Goal: Find specific page/section: Find specific page/section

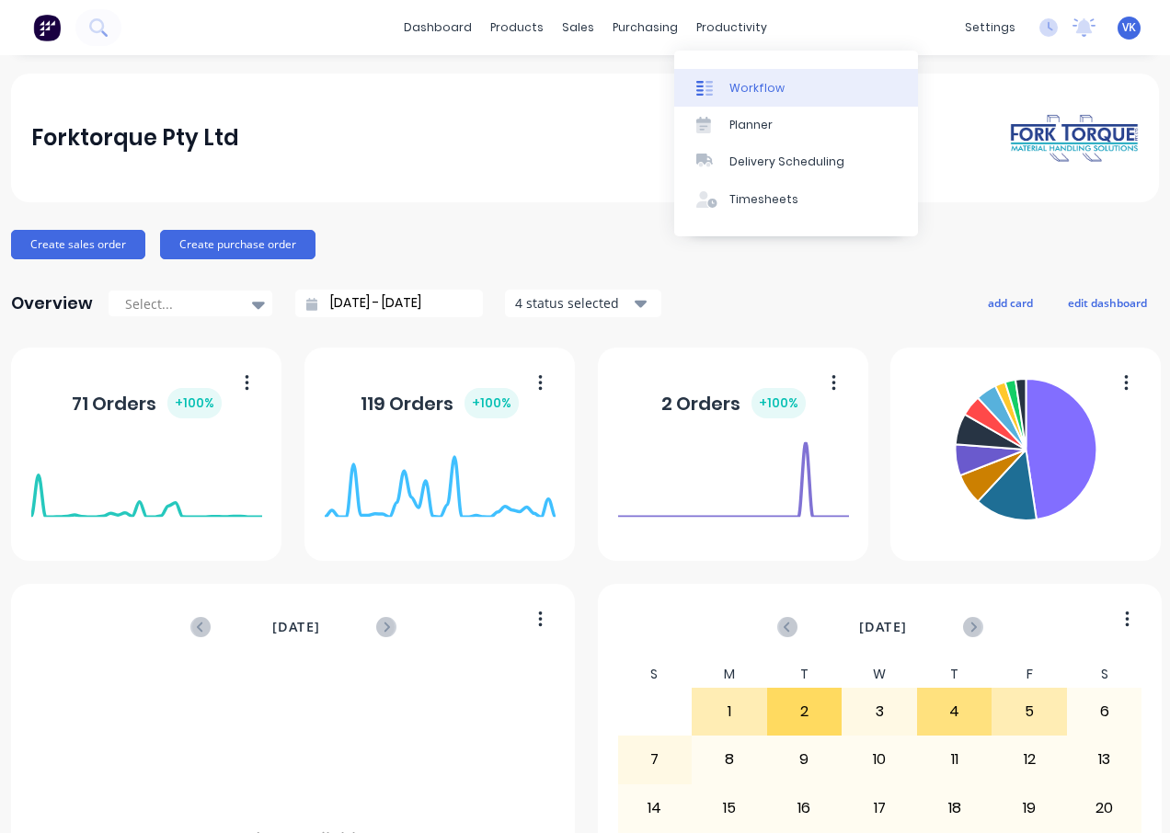
click at [751, 104] on link "Workflow" at bounding box center [796, 87] width 244 height 37
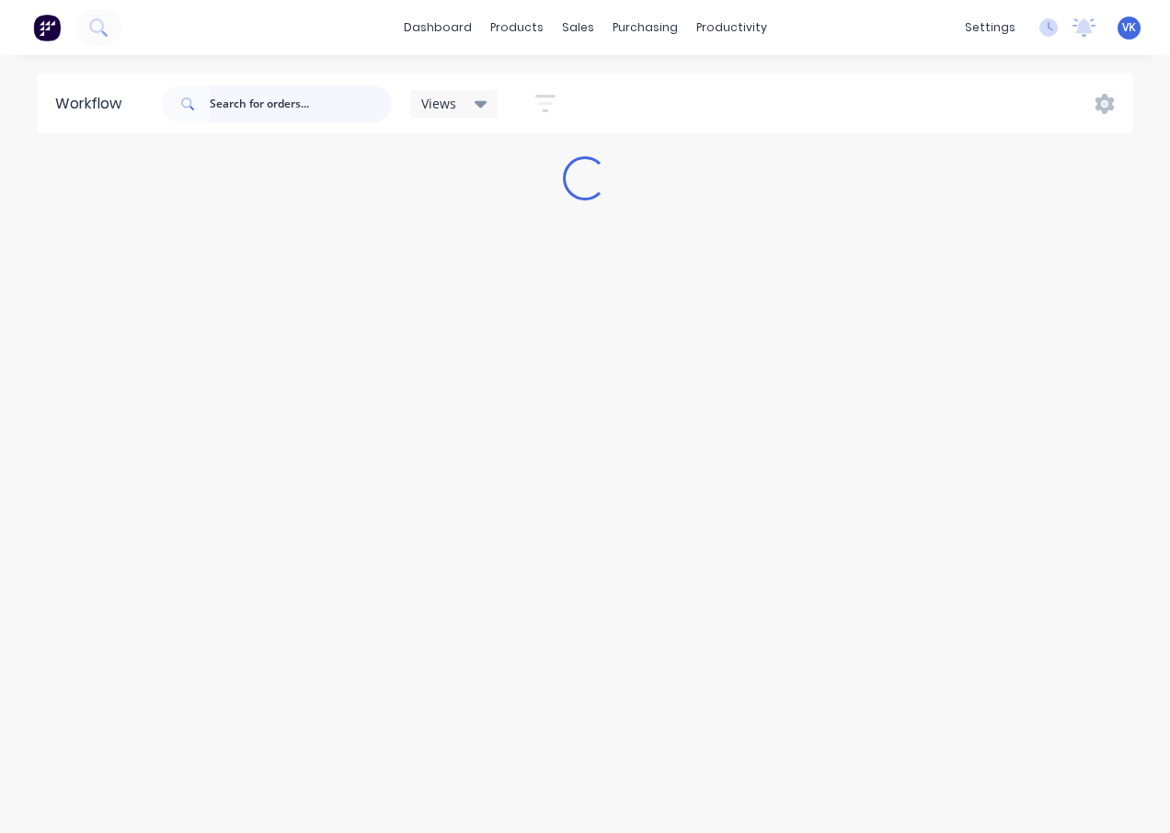
click at [328, 109] on input "text" at bounding box center [301, 104] width 182 height 37
type input "51676"
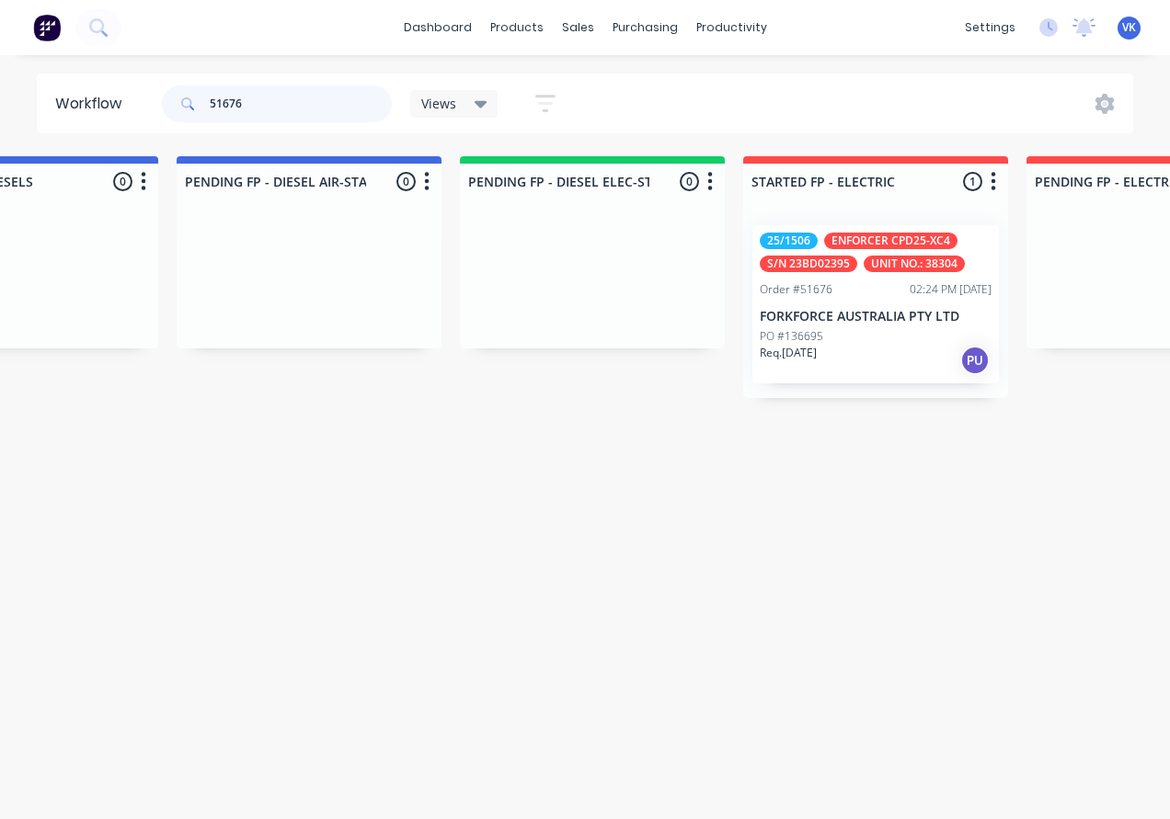
scroll to position [0, 1385]
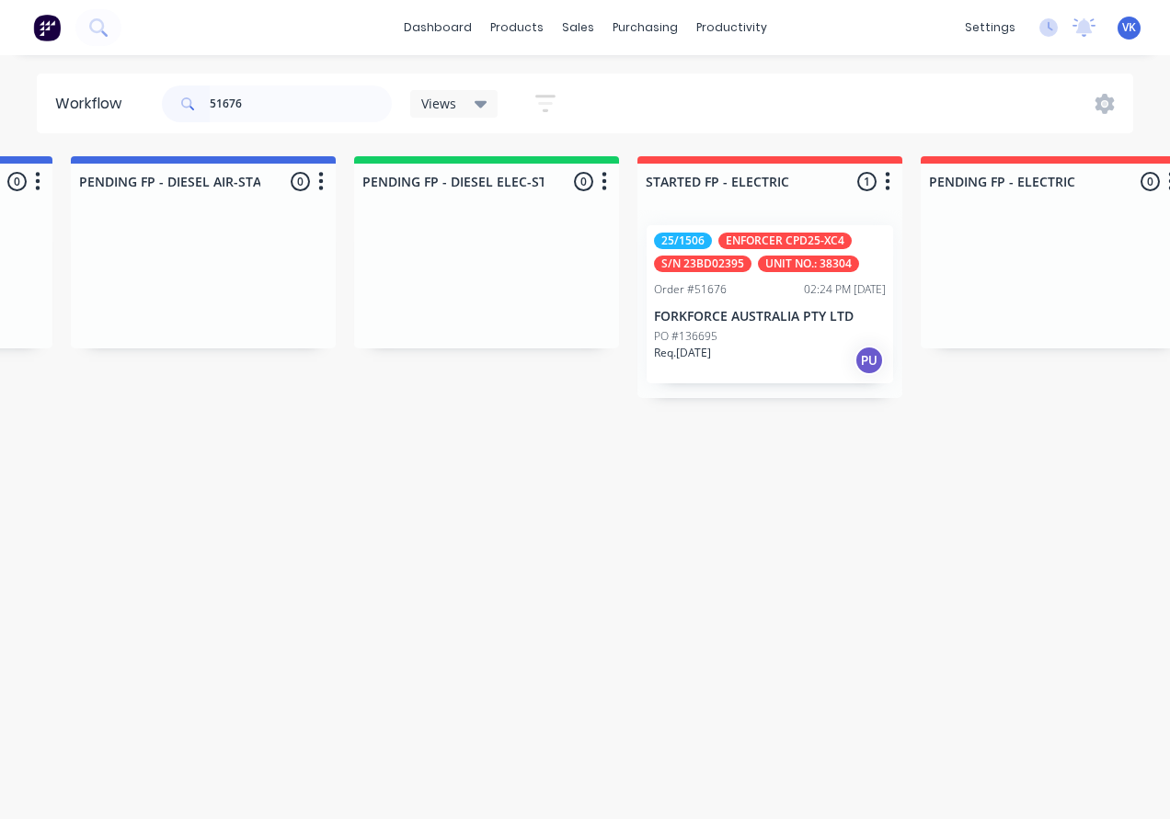
click at [732, 228] on div "25/1506 ENFORCER CPD25-XC4 S/N 23BD02395 UNIT NO.: 38304 Order #51676 02:24 PM …" at bounding box center [769, 304] width 246 height 158
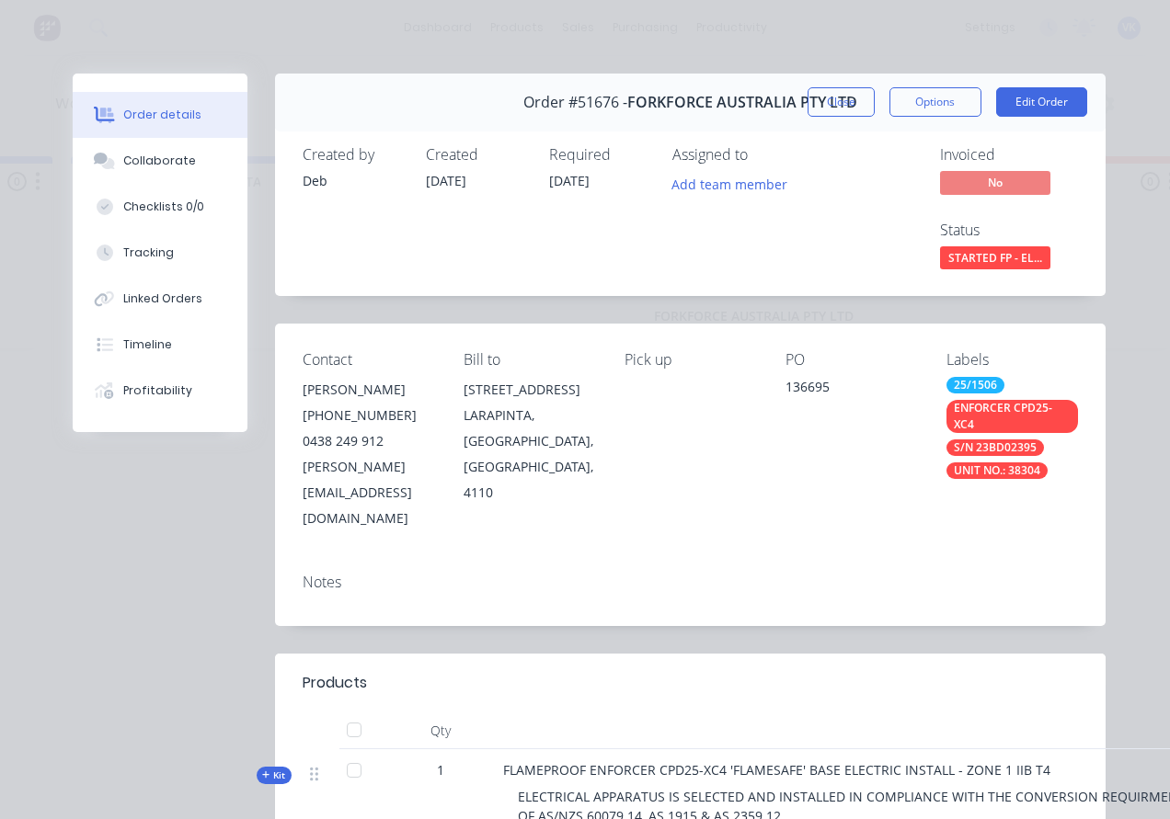
scroll to position [0, 0]
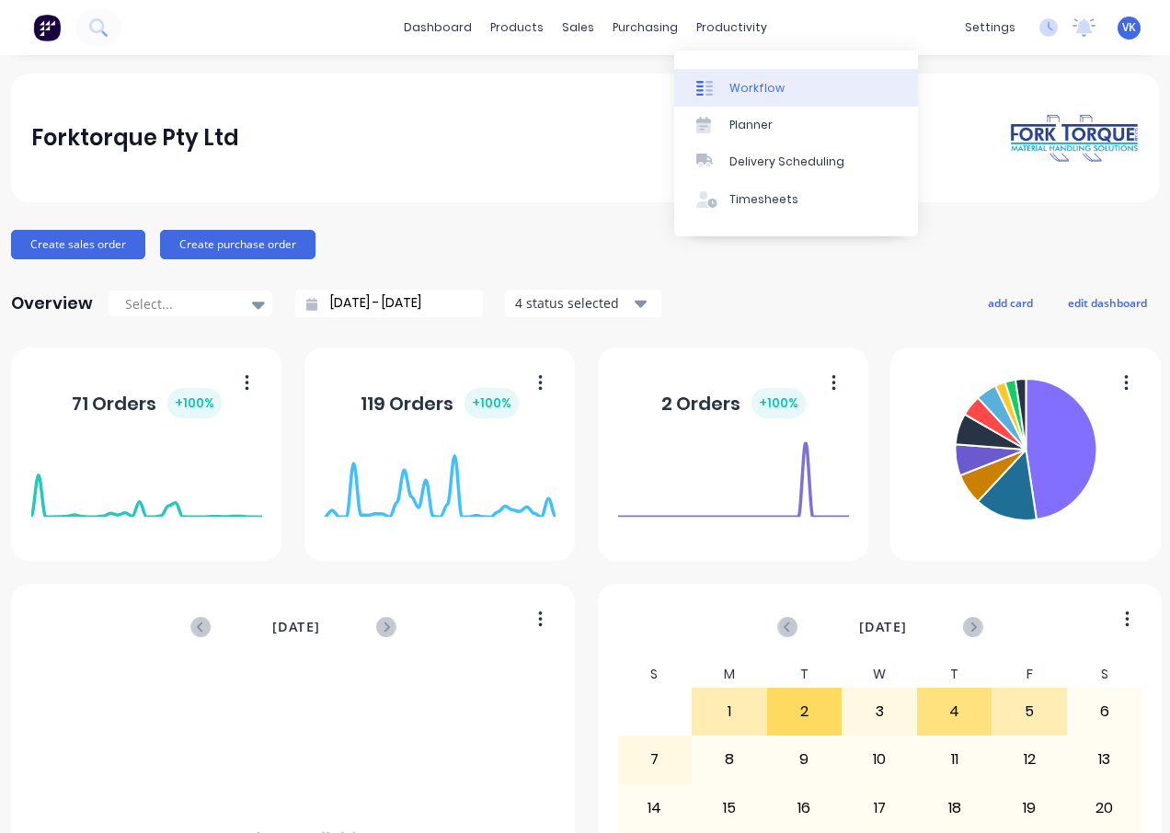
click at [756, 78] on link "Workflow" at bounding box center [796, 87] width 244 height 37
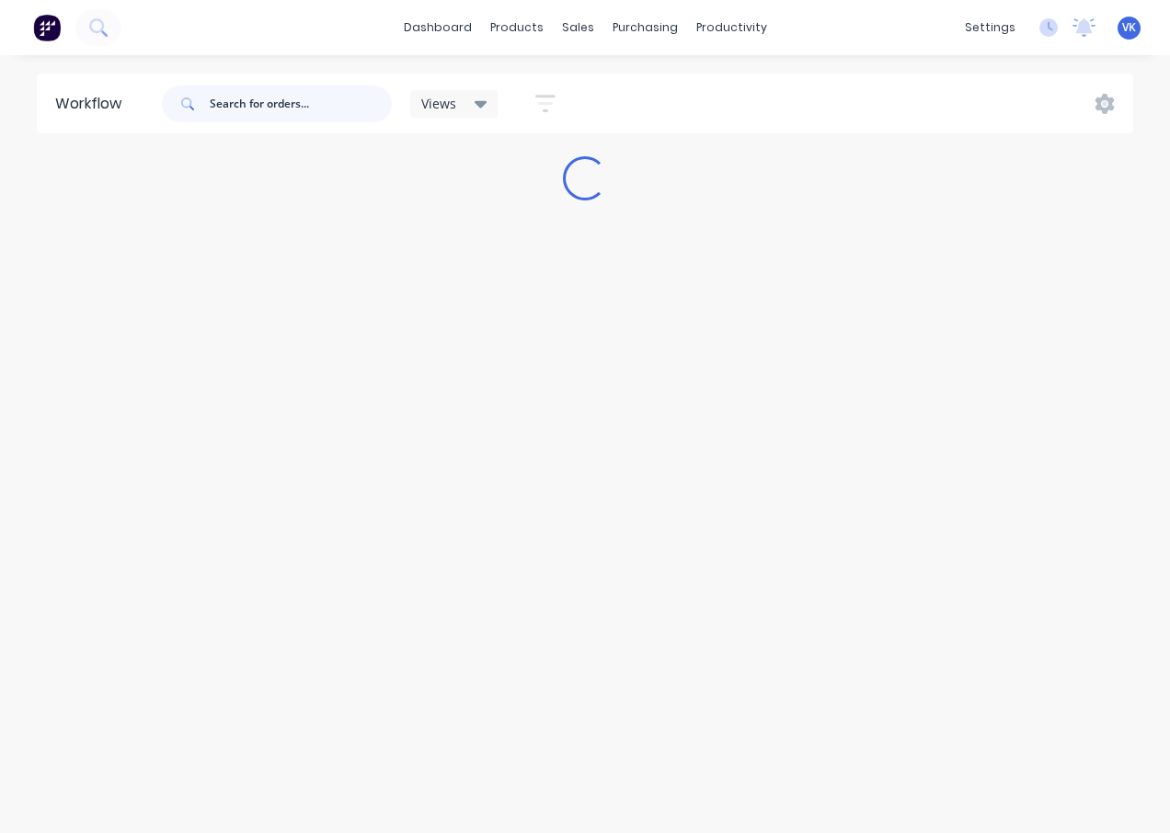
click at [263, 89] on input "text" at bounding box center [301, 104] width 182 height 37
type input "51882"
click at [256, 187] on div "Loading..." at bounding box center [585, 178] width 1170 height 44
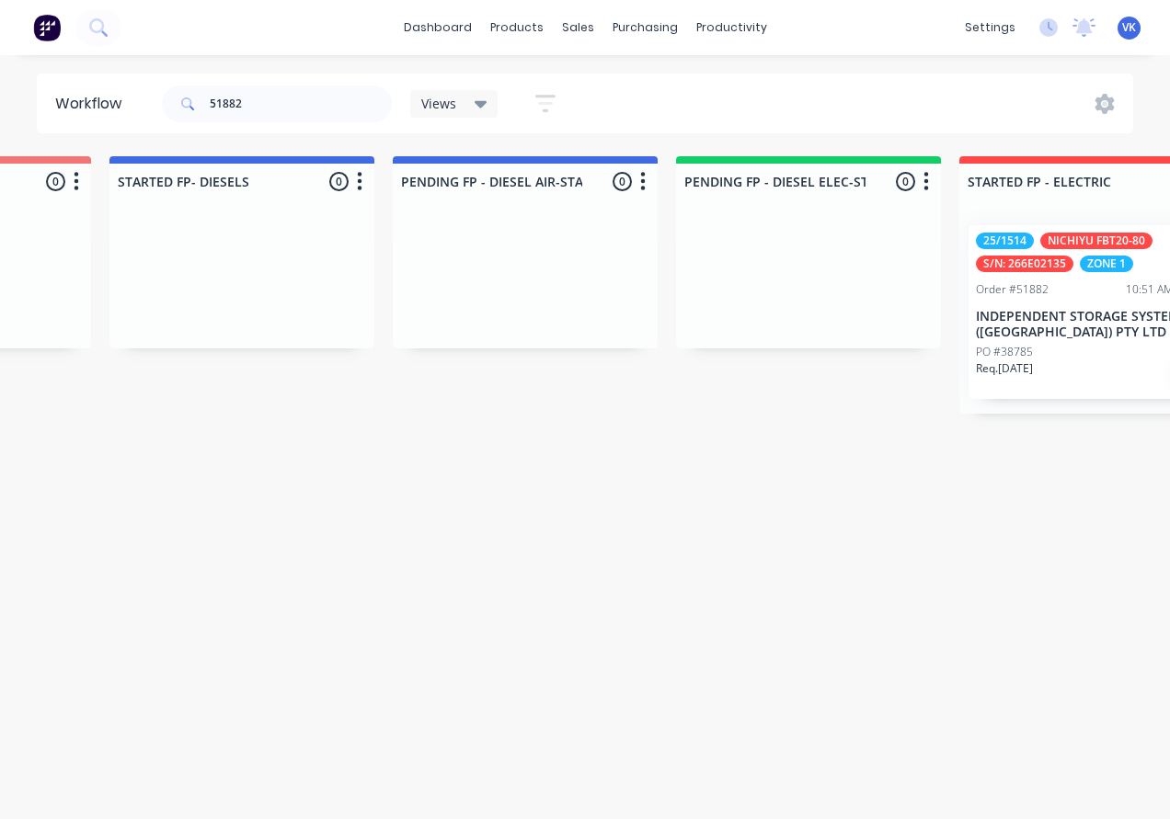
scroll to position [0, 1321]
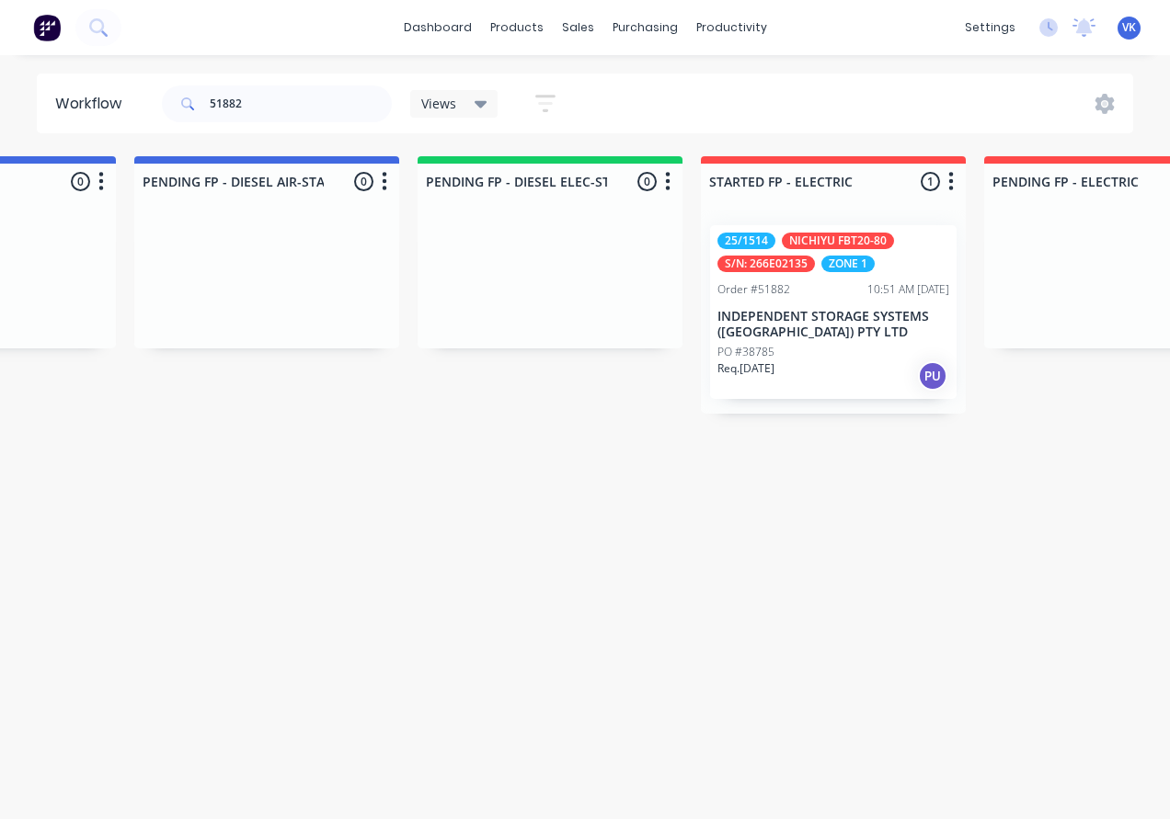
click at [772, 254] on div "25/1514 NICHIYU FBT20-80 S/N: 266E02135 ZONE 1" at bounding box center [833, 253] width 232 height 40
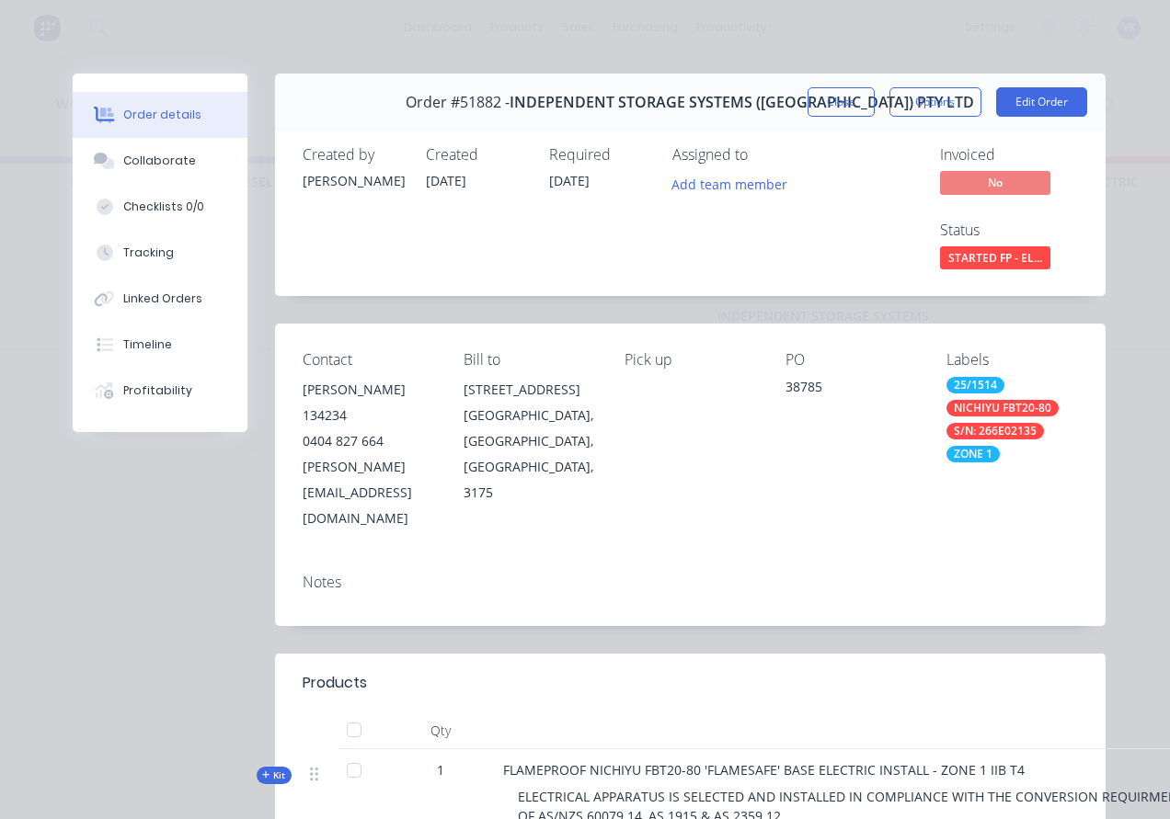
scroll to position [0, 0]
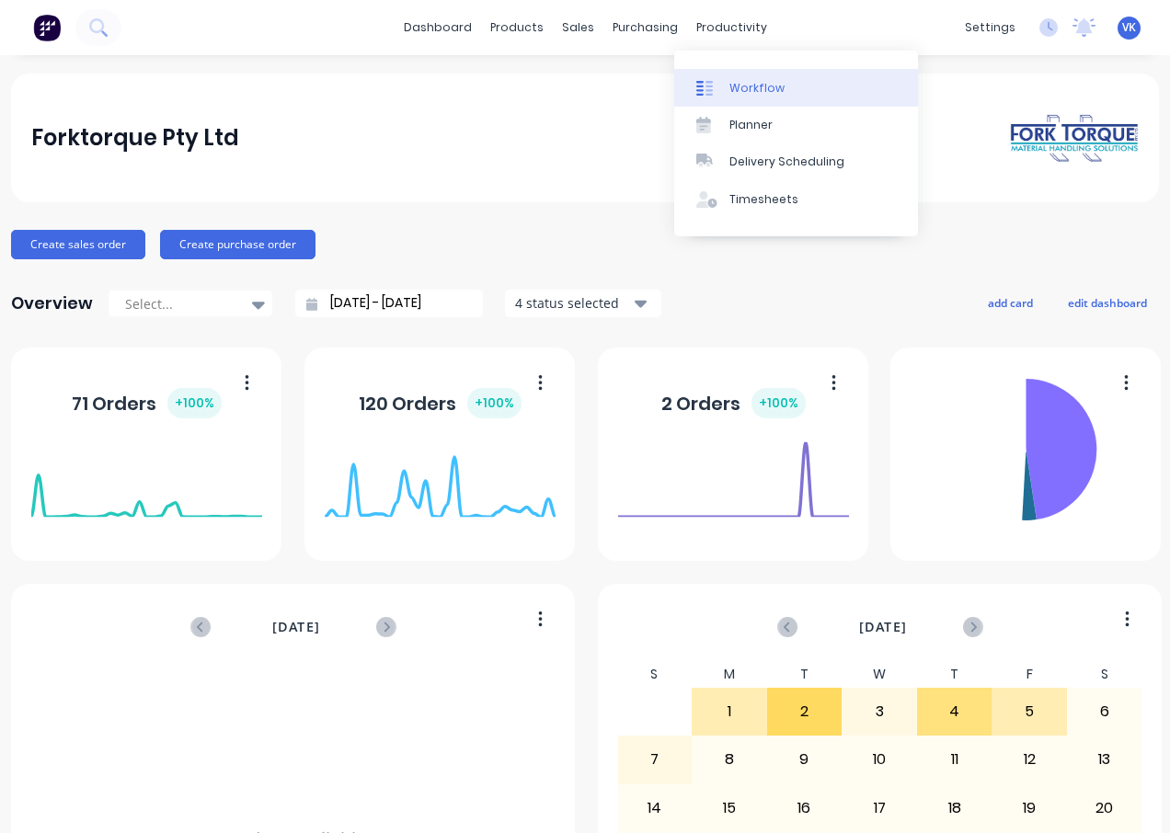
click at [734, 84] on div "Workflow" at bounding box center [756, 88] width 55 height 17
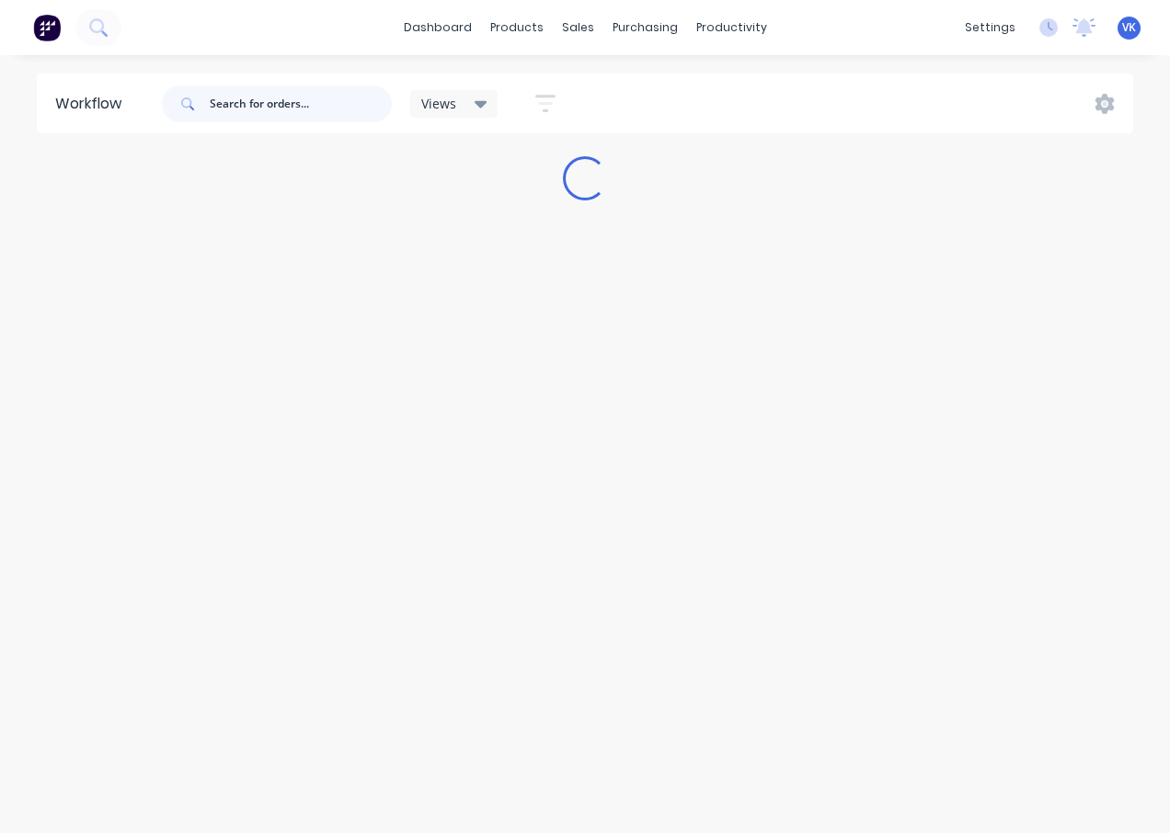
click at [257, 112] on input "text" at bounding box center [301, 104] width 182 height 37
type input "51538"
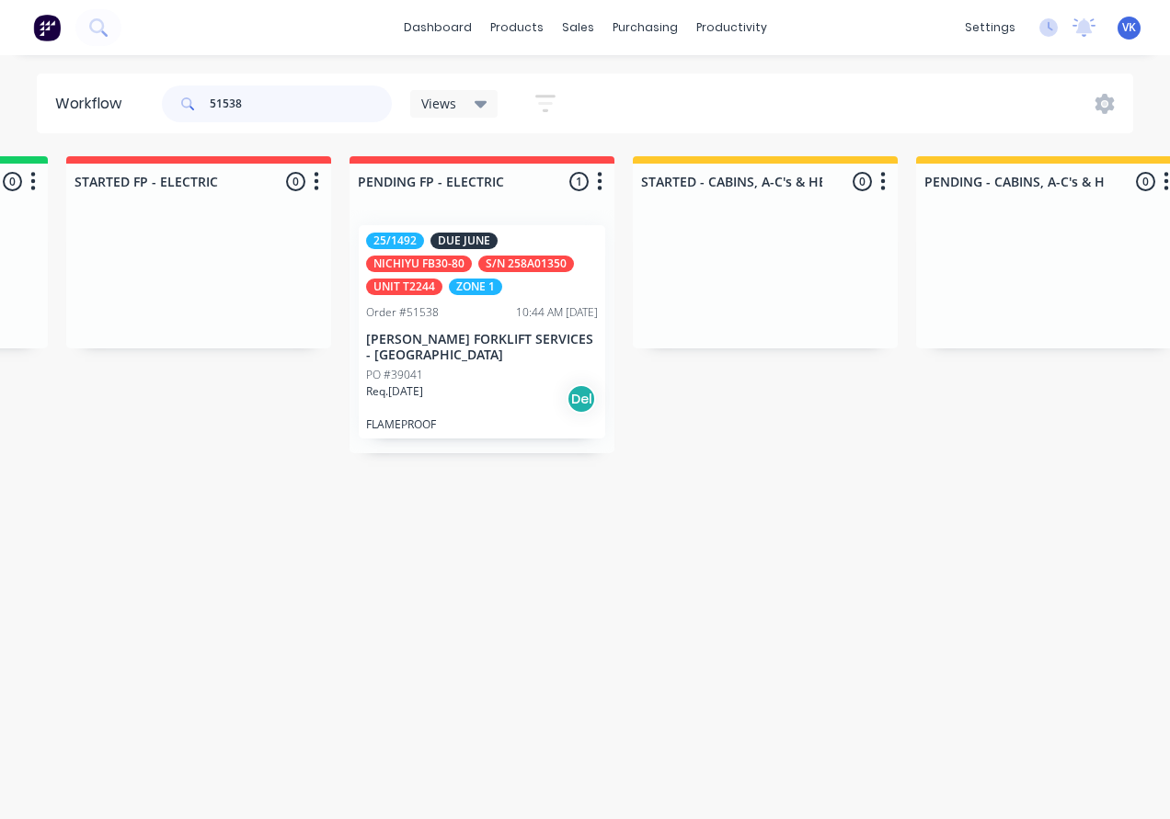
scroll to position [0, 1961]
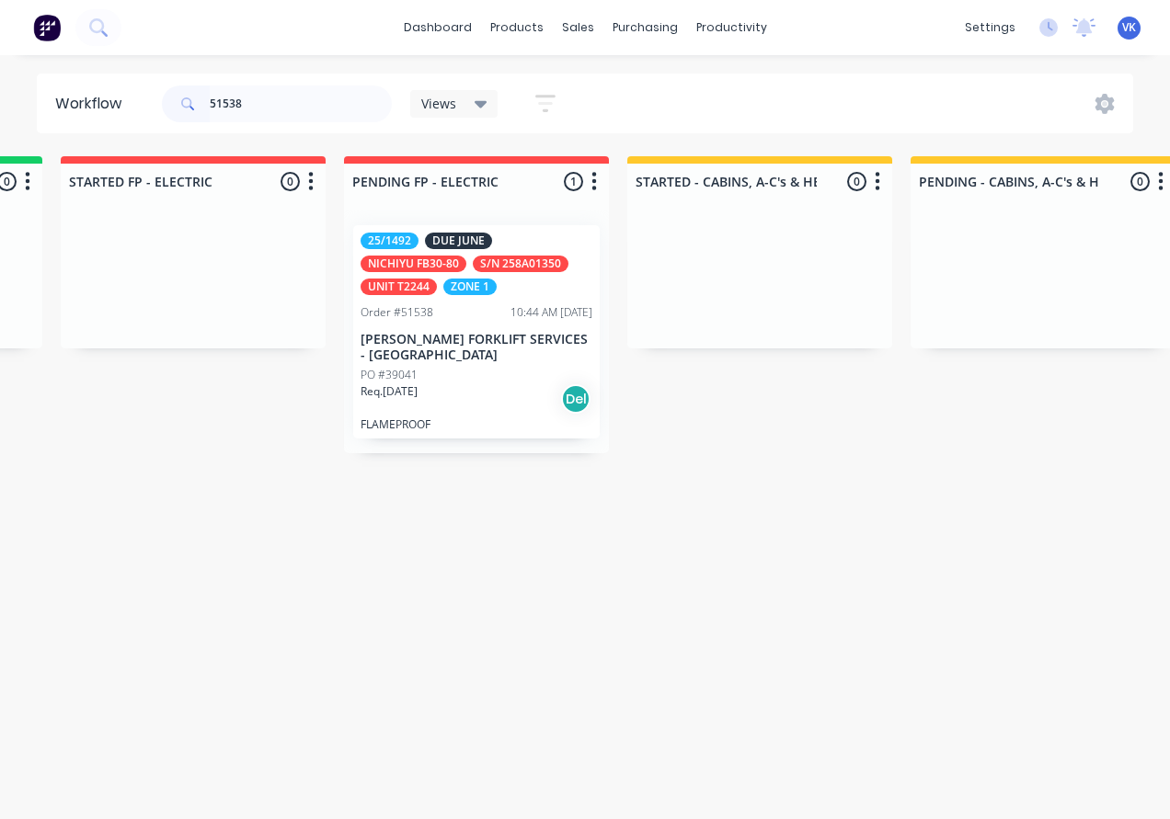
click at [525, 280] on div "25/1492 DUE JUNE NICHIYU FB30-80 S/N 258A01350 UNIT T2244 ZONE 1" at bounding box center [476, 264] width 232 height 63
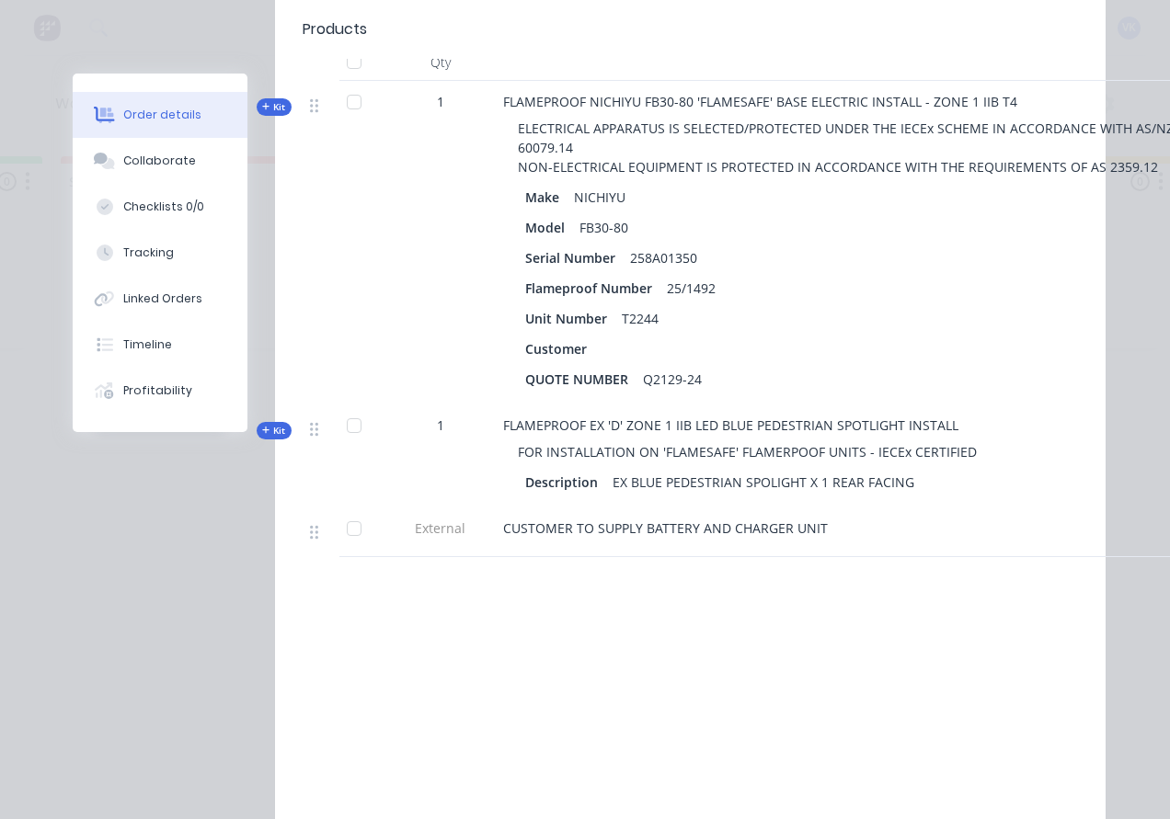
scroll to position [713, 0]
